Goal: Find contact information: Find contact information

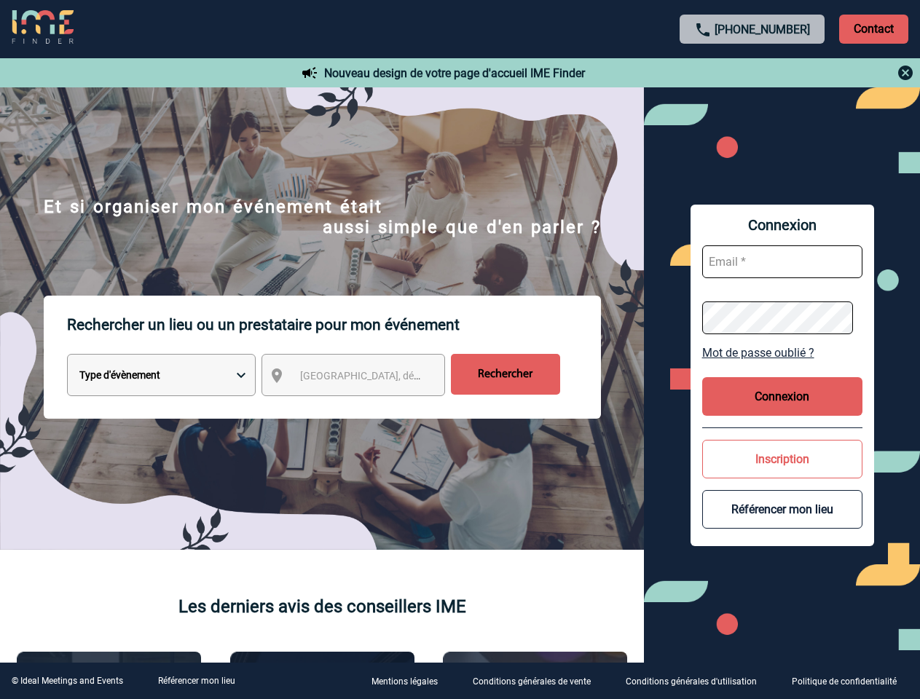
click at [460, 350] on p "Rechercher un lieu ou un prestataire pour mon événement" at bounding box center [334, 325] width 534 height 58
click at [873, 28] on p "Contact" at bounding box center [873, 29] width 69 height 29
click at [752, 73] on div at bounding box center [753, 72] width 324 height 17
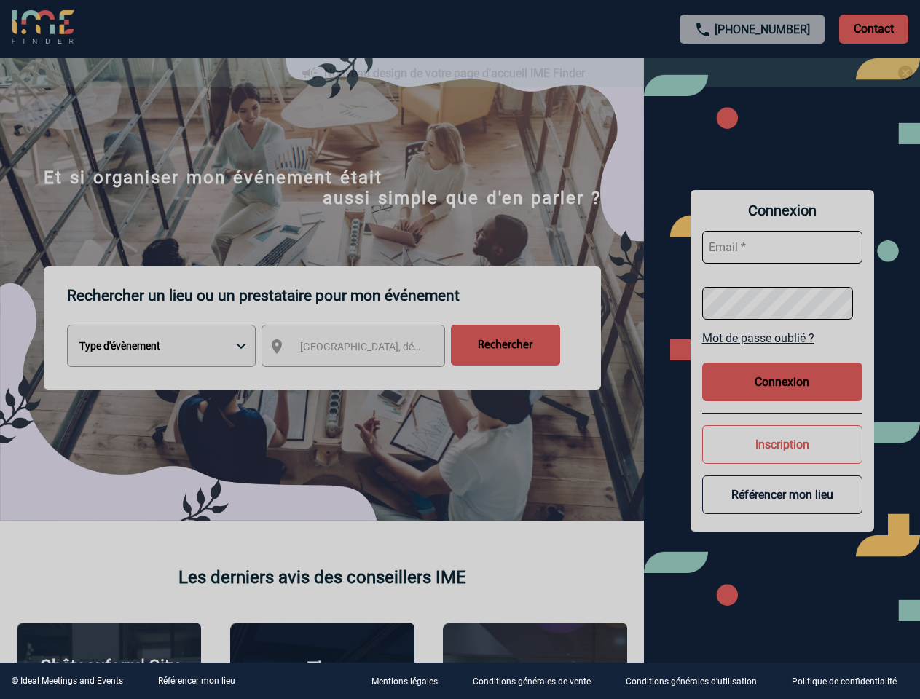
click at [366, 378] on div at bounding box center [460, 349] width 920 height 699
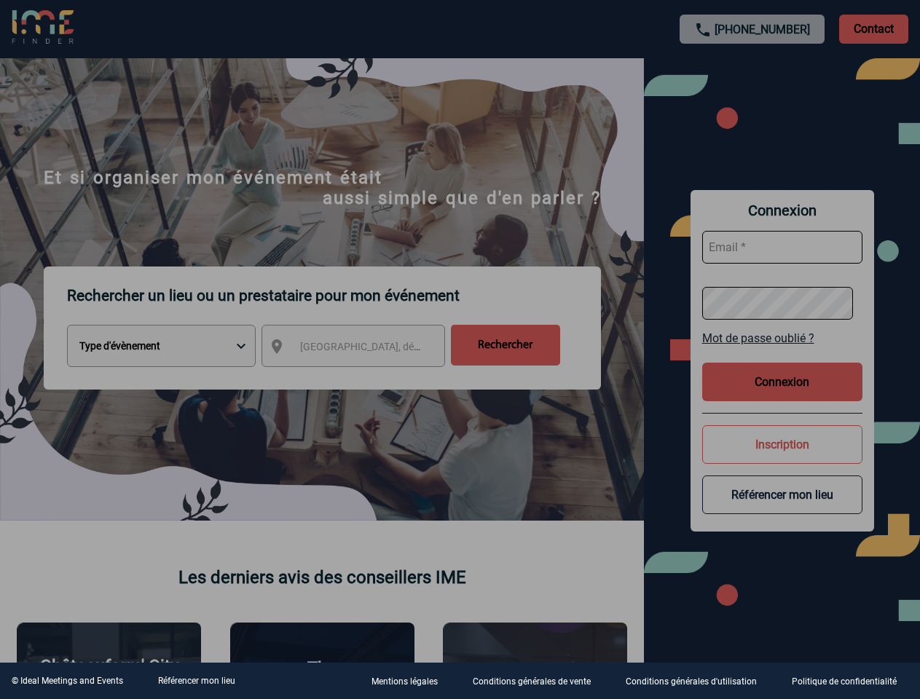
click at [782, 353] on div at bounding box center [460, 349] width 920 height 699
click at [782, 396] on div at bounding box center [460, 349] width 920 height 699
click at [782, 459] on div at bounding box center [460, 349] width 920 height 699
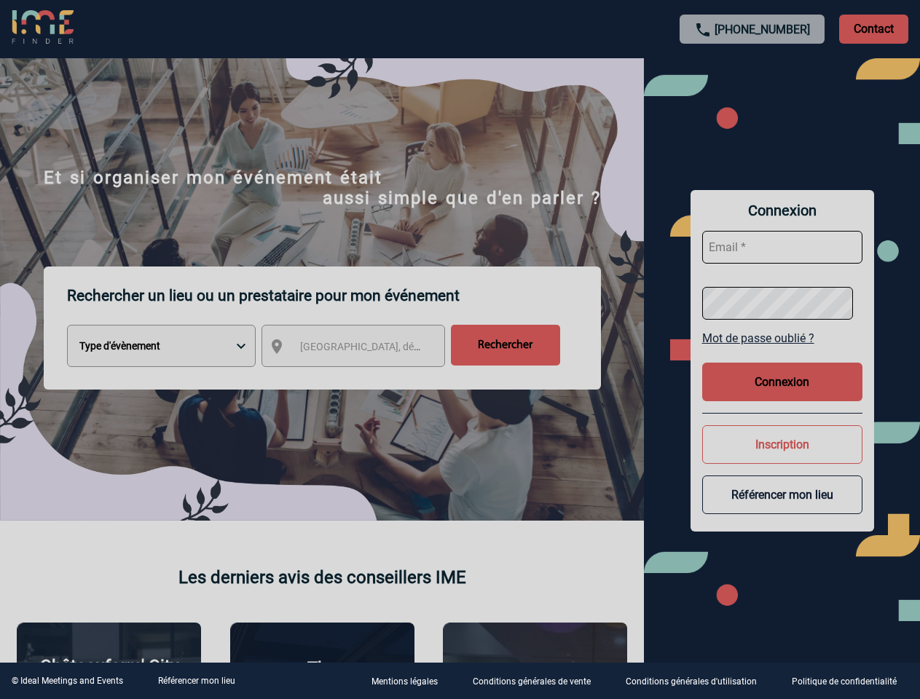
click at [782, 509] on button "Référencer mon lieu" at bounding box center [782, 495] width 160 height 39
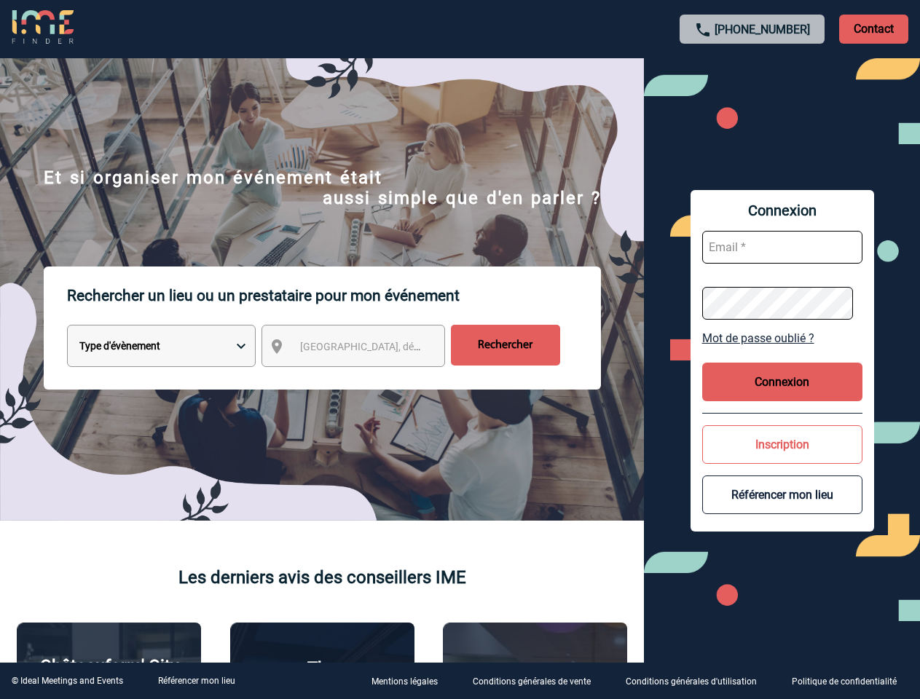
click at [196, 681] on link "Référencer mon lieu" at bounding box center [196, 681] width 77 height 10
